Goal: Transaction & Acquisition: Book appointment/travel/reservation

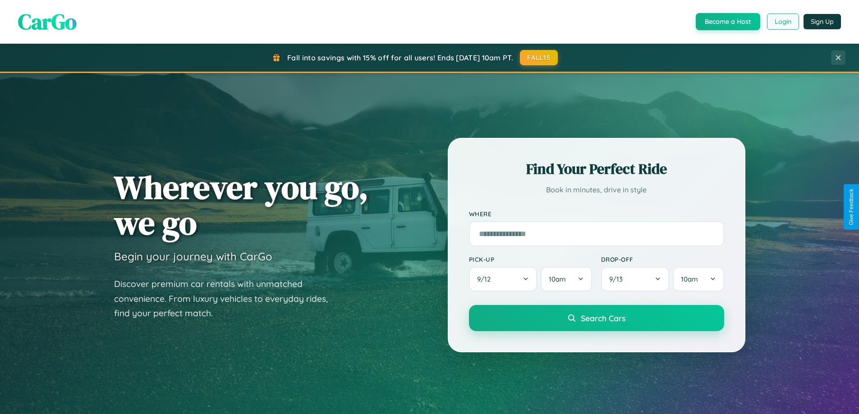
click at [782, 22] on button "Login" at bounding box center [783, 22] width 32 height 16
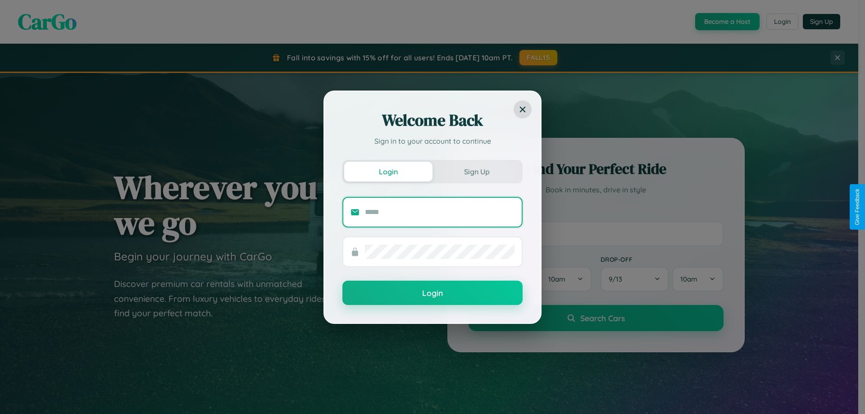
click at [440, 212] on input "text" at bounding box center [440, 212] width 150 height 14
type input "**********"
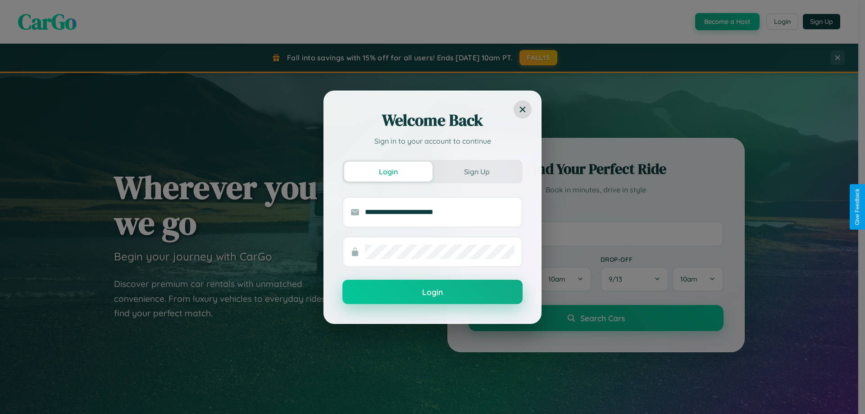
click at [433, 292] on button "Login" at bounding box center [433, 292] width 180 height 24
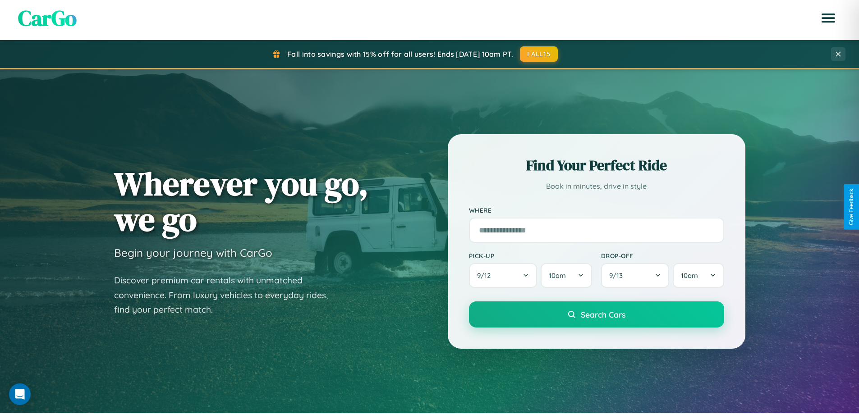
scroll to position [27, 0]
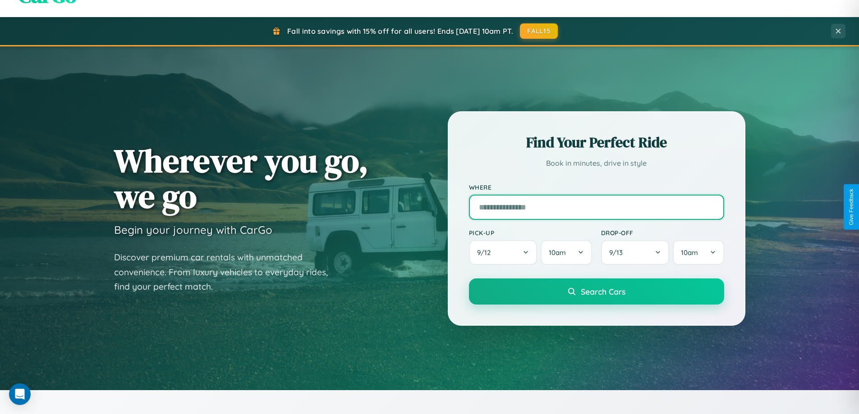
click at [596, 207] on input "text" at bounding box center [596, 207] width 255 height 25
type input "******"
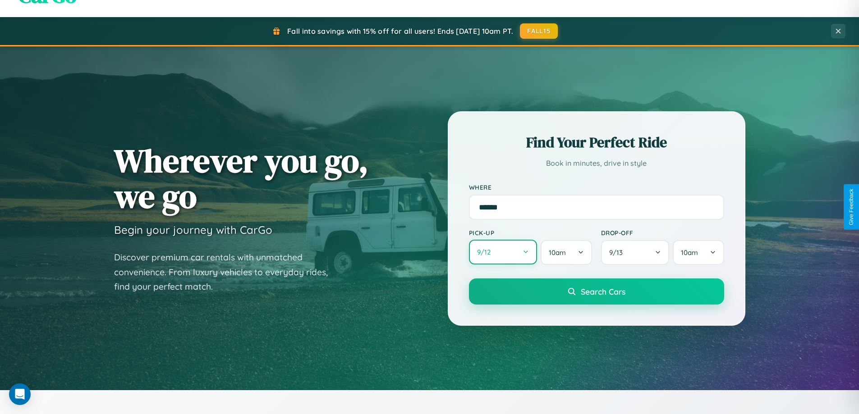
click at [502, 252] on button "9 / 12" at bounding box center [503, 252] width 69 height 25
select select "*"
select select "****"
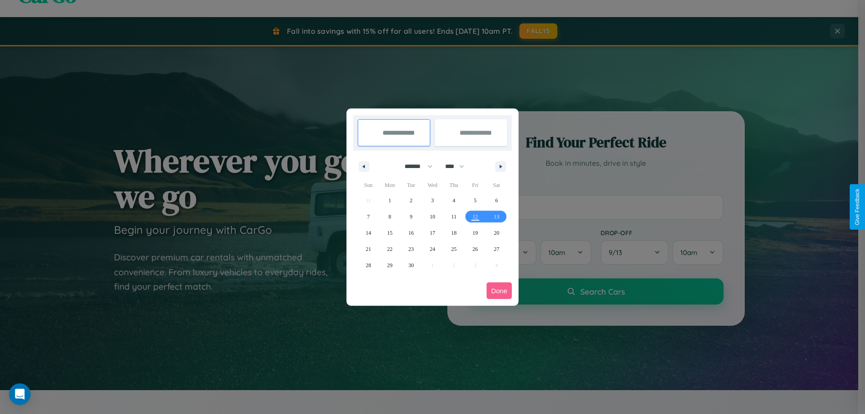
click at [415, 166] on select "******* ******** ***** ***** *** **** **** ****** ********* ******* ******** **…" at bounding box center [417, 166] width 38 height 15
select select "**"
click at [368, 233] on span "14" at bounding box center [368, 233] width 5 height 16
type input "**********"
click at [411, 249] on span "23" at bounding box center [411, 249] width 5 height 16
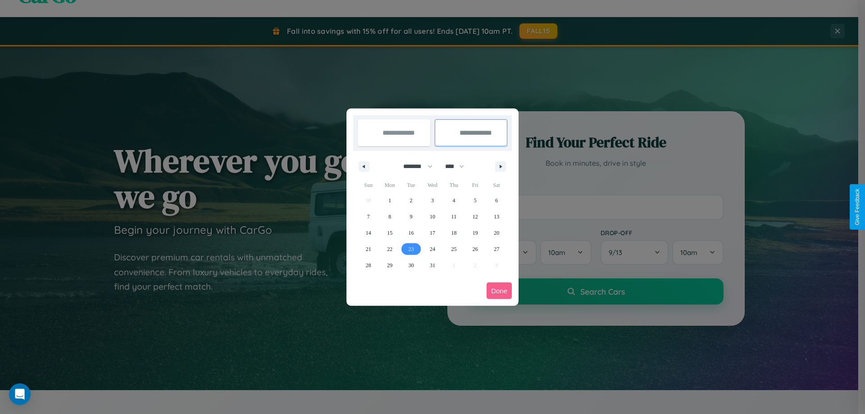
type input "**********"
click at [499, 291] on button "Done" at bounding box center [499, 291] width 25 height 17
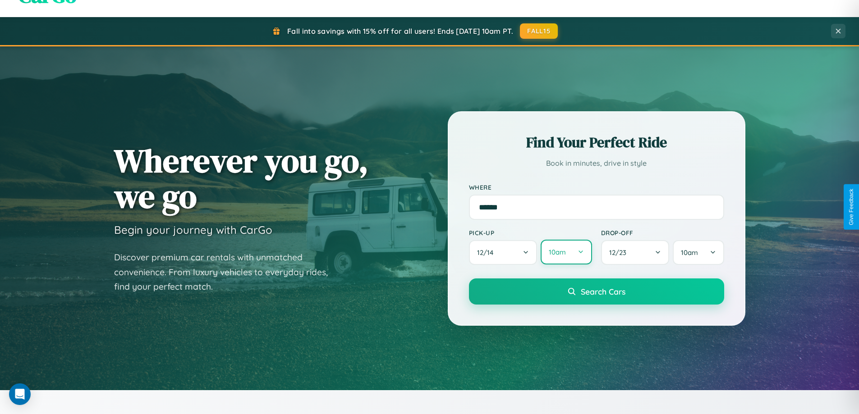
click at [566, 253] on button "10am" at bounding box center [565, 252] width 51 height 25
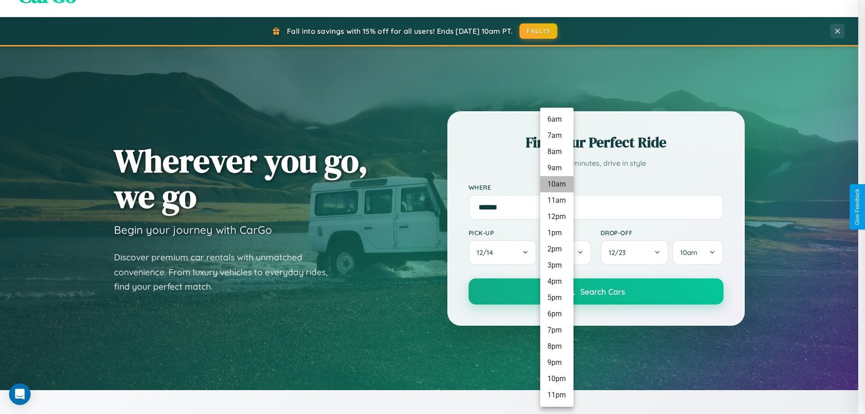
click at [557, 184] on li "10am" at bounding box center [556, 184] width 33 height 16
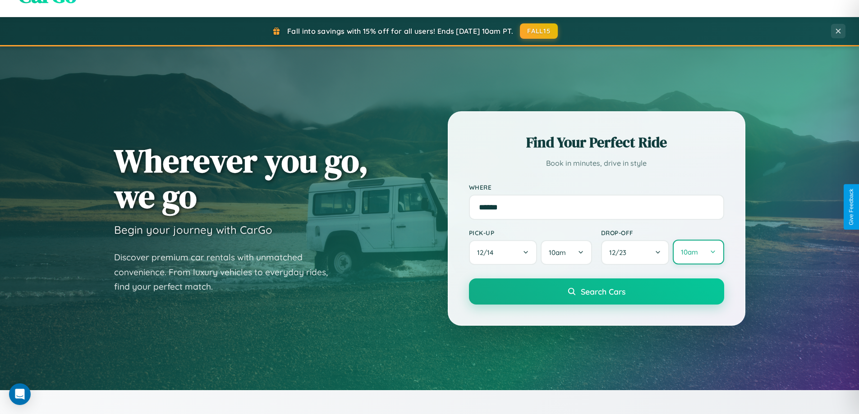
click at [698, 252] on button "10am" at bounding box center [697, 252] width 51 height 25
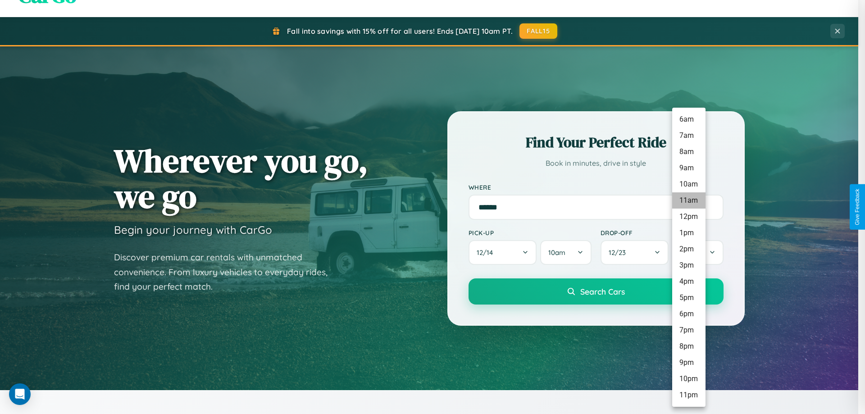
click at [689, 201] on li "11am" at bounding box center [688, 200] width 33 height 16
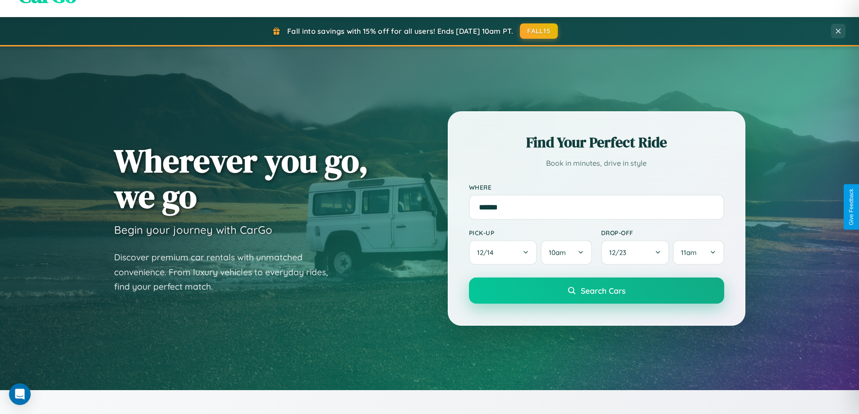
click at [596, 292] on span "Search Cars" at bounding box center [602, 291] width 45 height 10
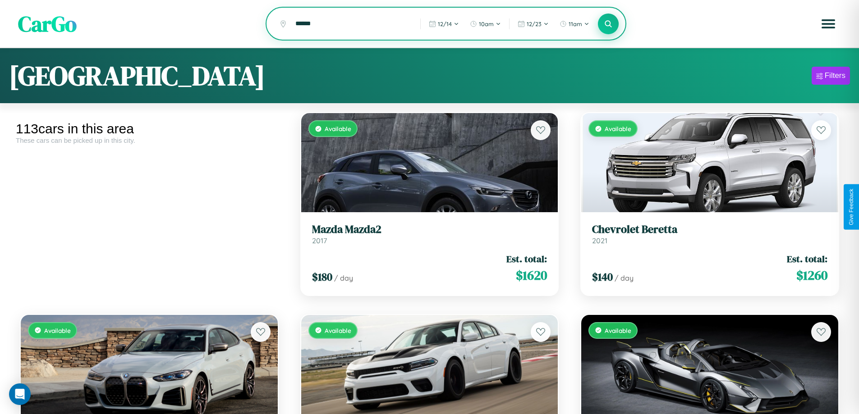
click at [608, 24] on icon at bounding box center [608, 23] width 9 height 9
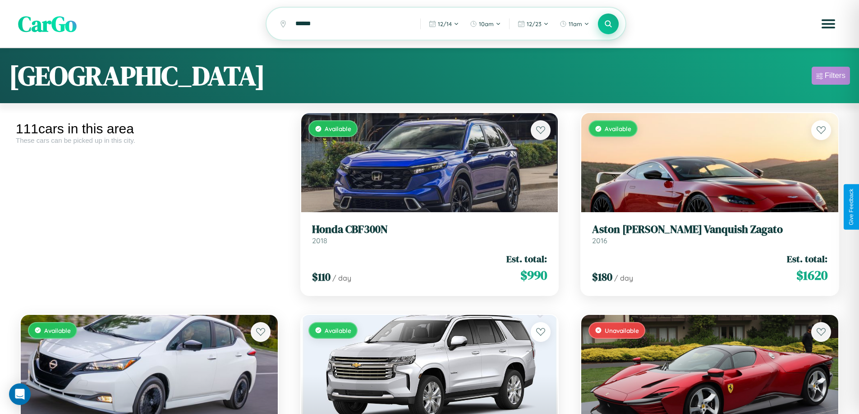
click at [830, 77] on div "Filters" at bounding box center [834, 75] width 21 height 9
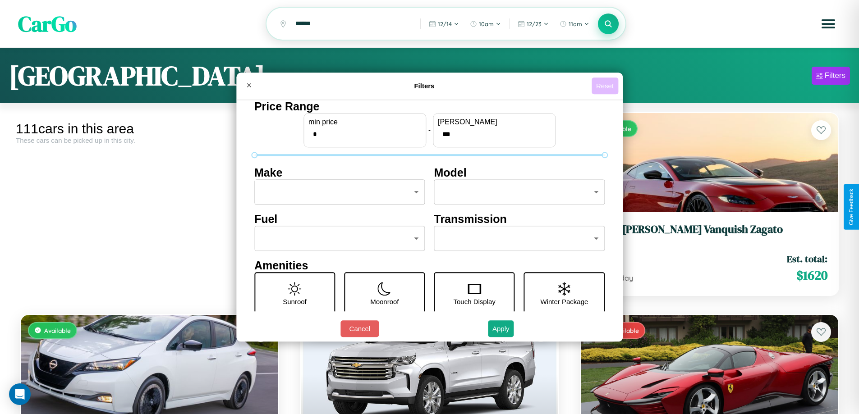
click at [606, 86] on button "Reset" at bounding box center [604, 86] width 27 height 17
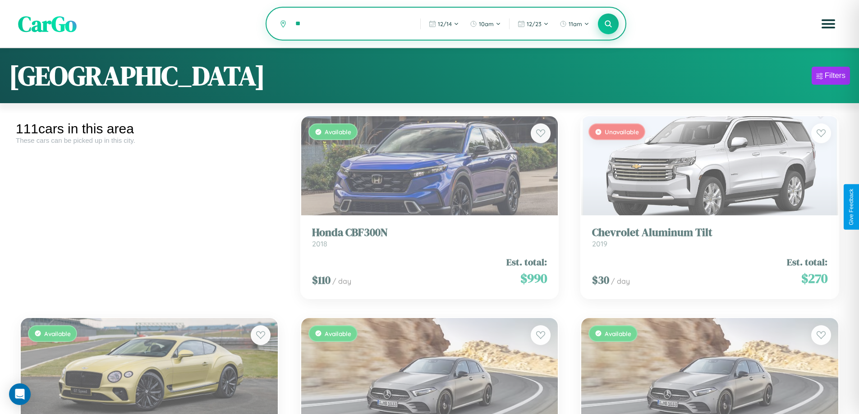
type input "*"
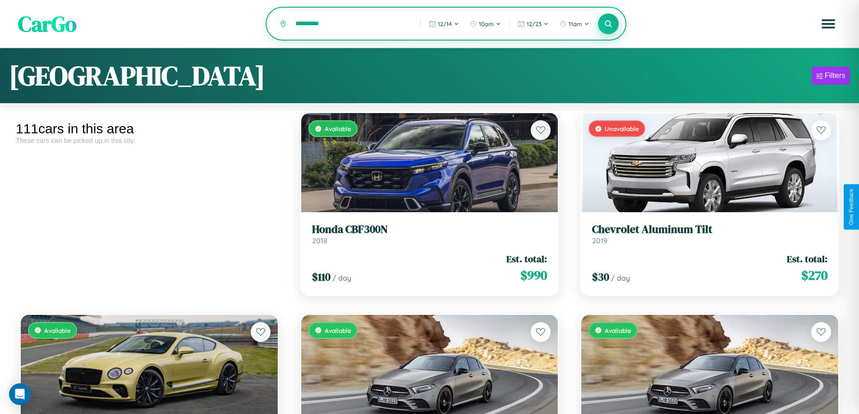
type input "*********"
click at [608, 24] on icon at bounding box center [608, 23] width 9 height 9
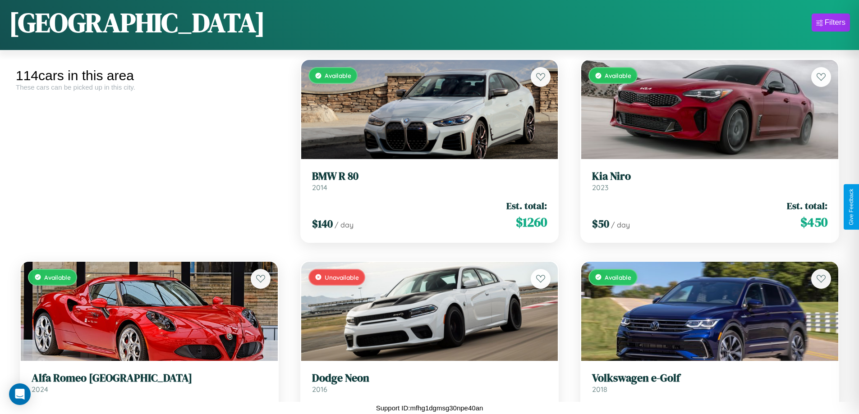
scroll to position [6383, 0]
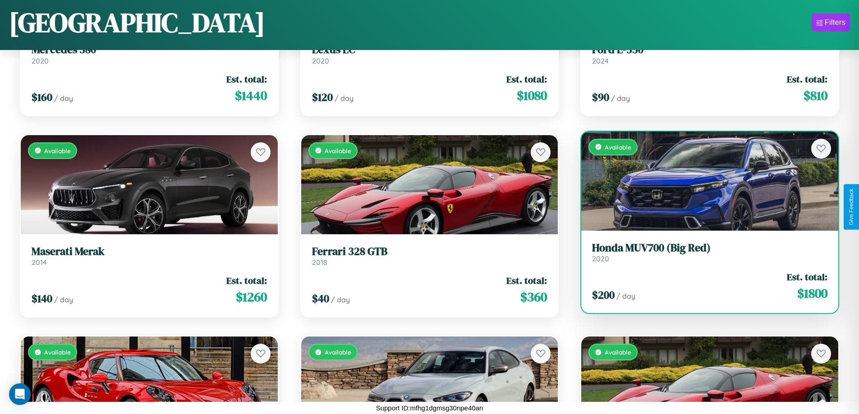
click at [703, 253] on h3 "Honda MUV700 (Big Red)" at bounding box center [709, 248] width 235 height 13
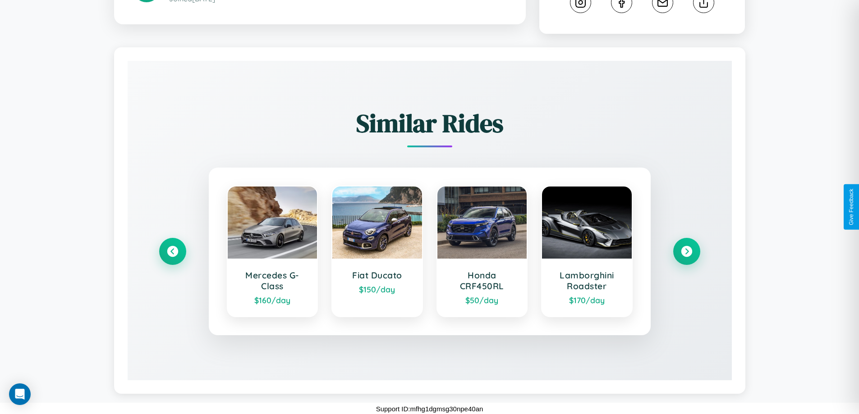
scroll to position [509, 0]
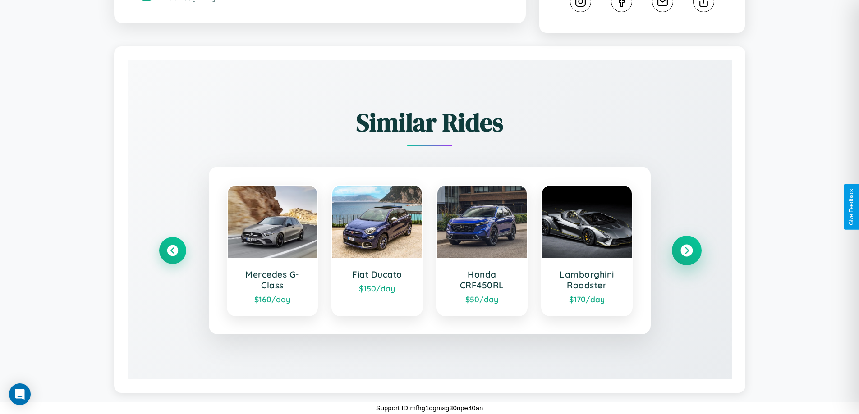
click at [686, 251] on icon at bounding box center [686, 251] width 12 height 12
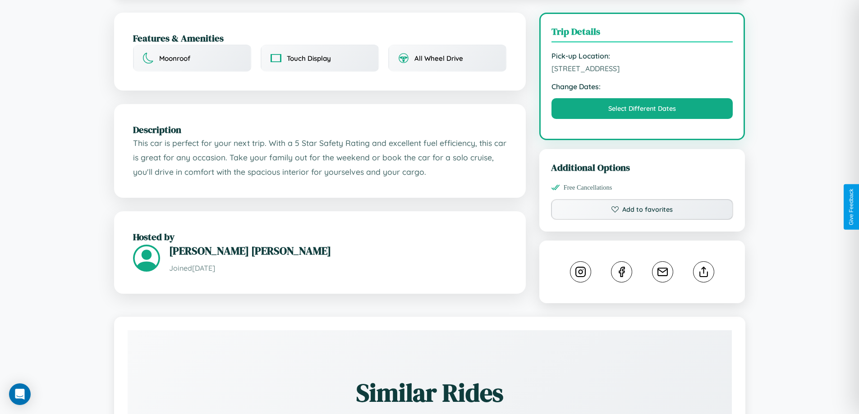
scroll to position [100, 0]
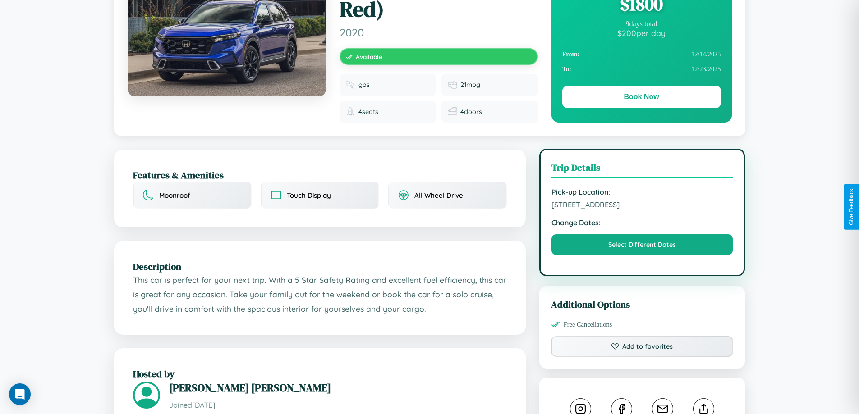
click at [642, 206] on span "[STREET_ADDRESS]" at bounding box center [642, 204] width 182 height 9
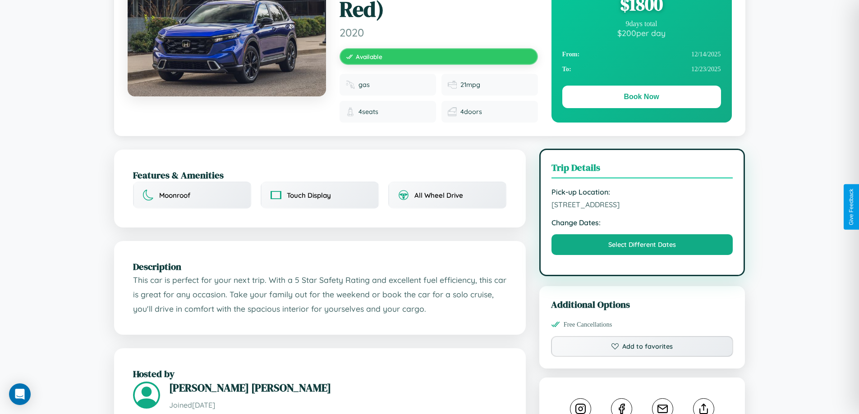
click at [642, 206] on span "[STREET_ADDRESS]" at bounding box center [642, 204] width 182 height 9
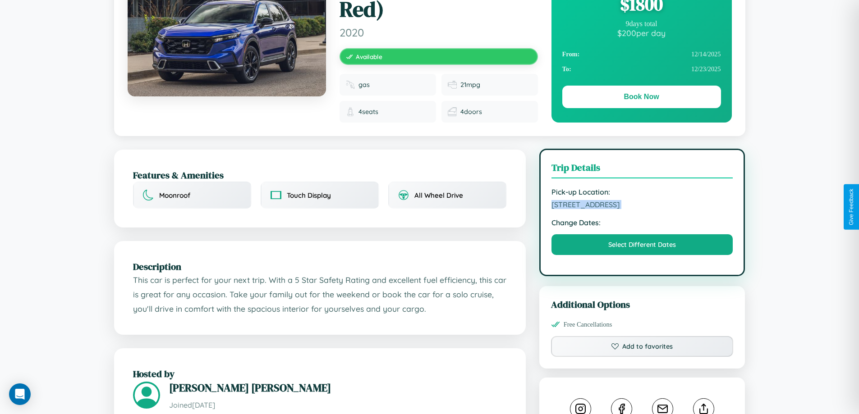
click at [642, 206] on span "[STREET_ADDRESS]" at bounding box center [642, 204] width 182 height 9
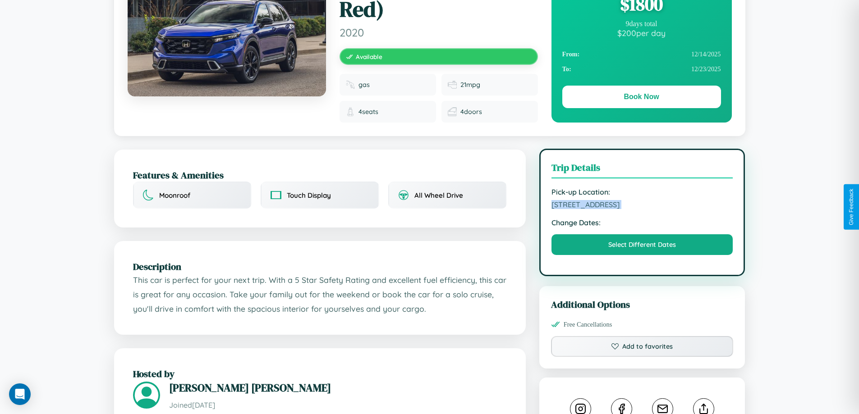
click at [642, 206] on span "[STREET_ADDRESS]" at bounding box center [642, 204] width 182 height 9
click at [642, 206] on span "1852 Maple Street Amsterdam 42069 Netherlands" at bounding box center [642, 204] width 182 height 9
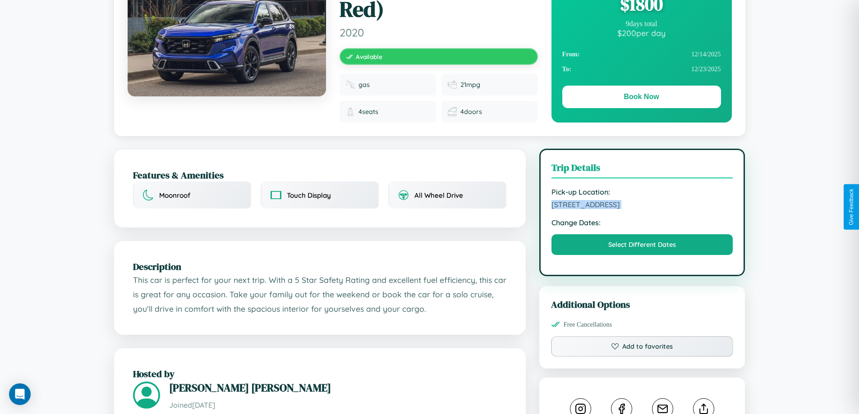
click at [642, 206] on span "1852 Maple Street Amsterdam 42069 Netherlands" at bounding box center [642, 204] width 182 height 9
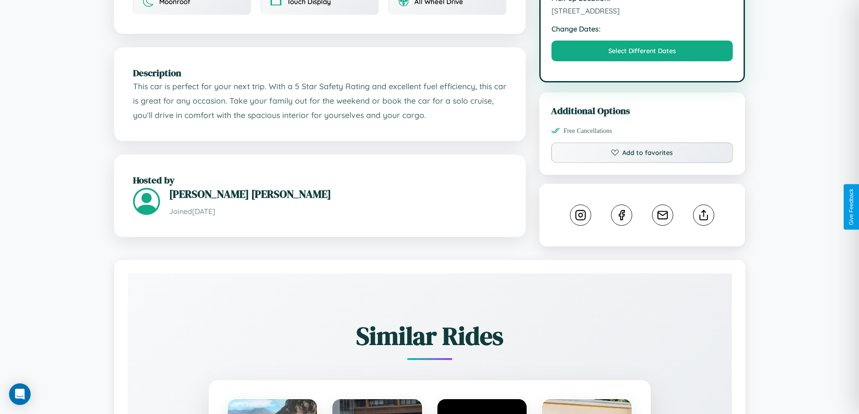
scroll to position [303, 0]
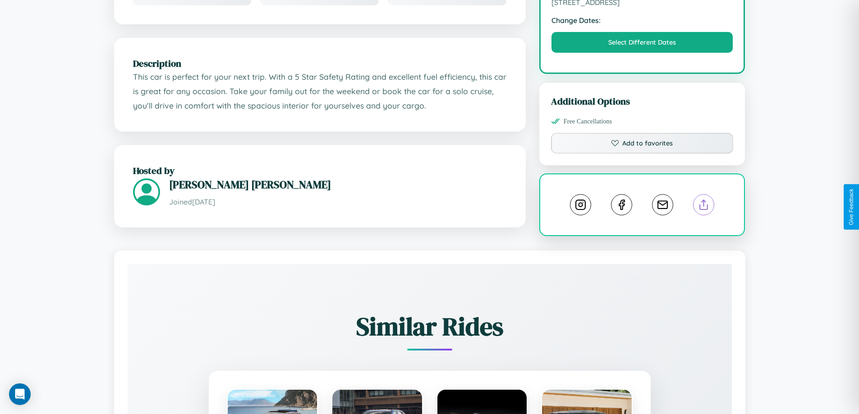
click at [703, 206] on line at bounding box center [703, 203] width 0 height 6
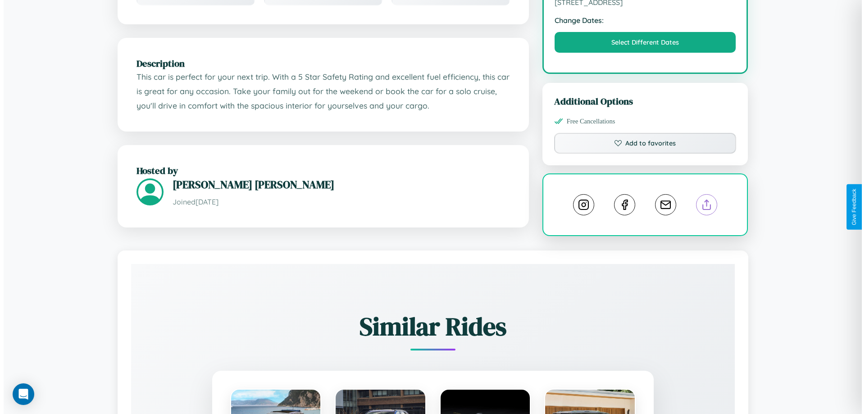
scroll to position [0, 0]
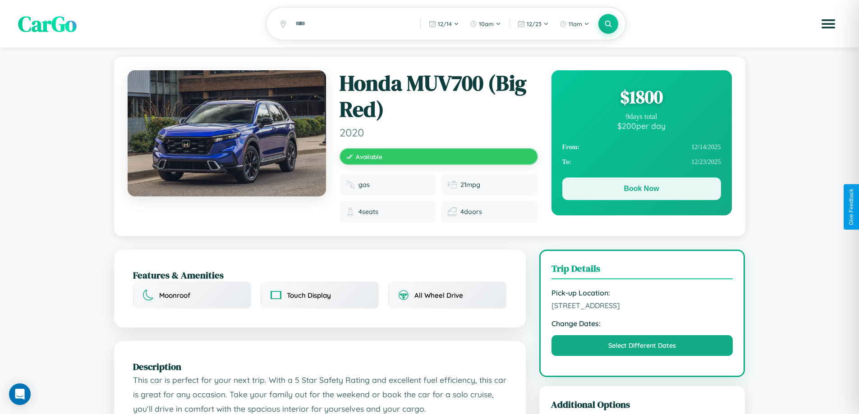
click at [641, 190] on button "Book Now" at bounding box center [641, 189] width 159 height 23
